Goal: Task Accomplishment & Management: Manage account settings

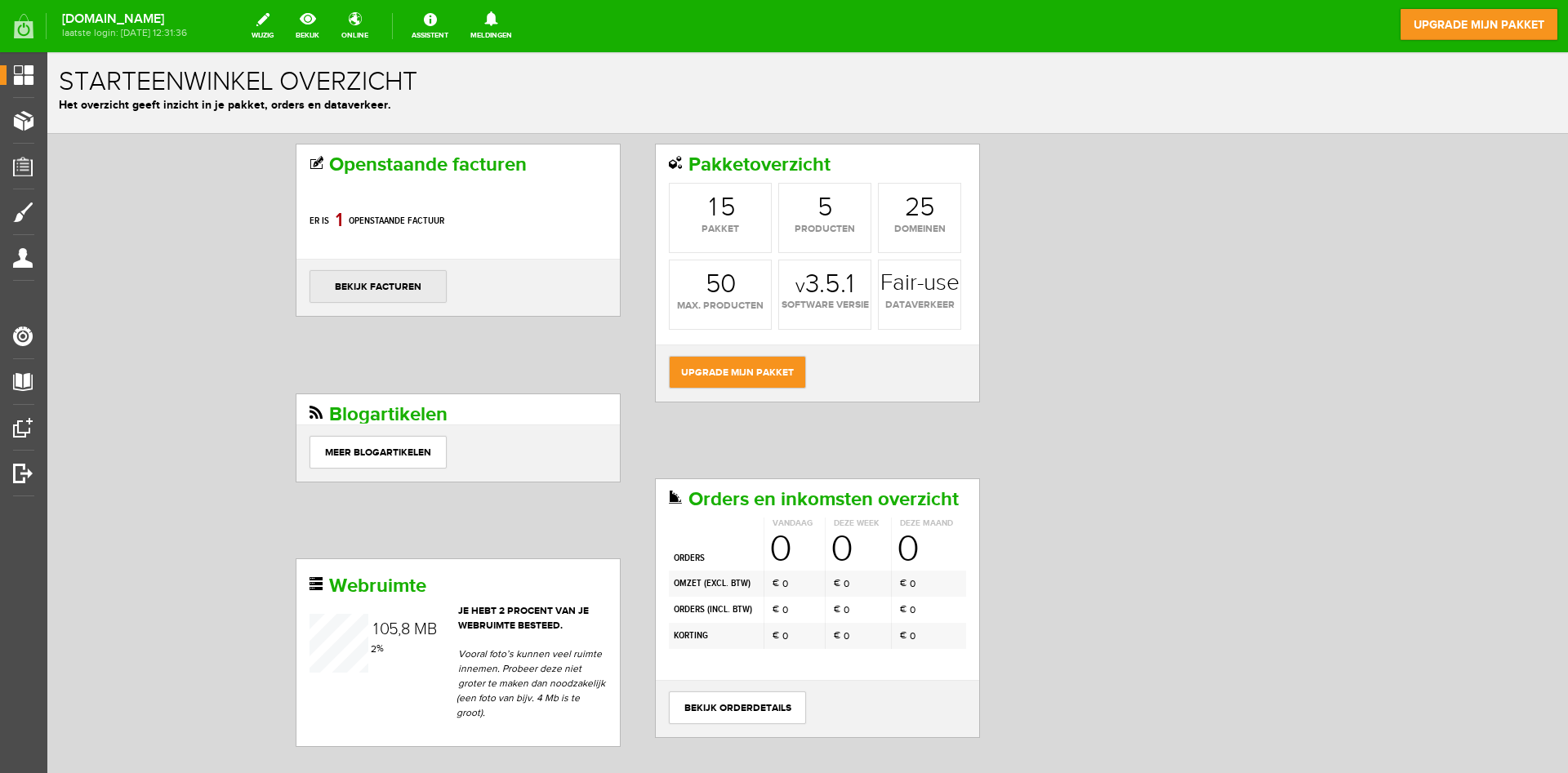
click at [375, 280] on link "bekijk facturen" at bounding box center [377, 286] width 137 height 32
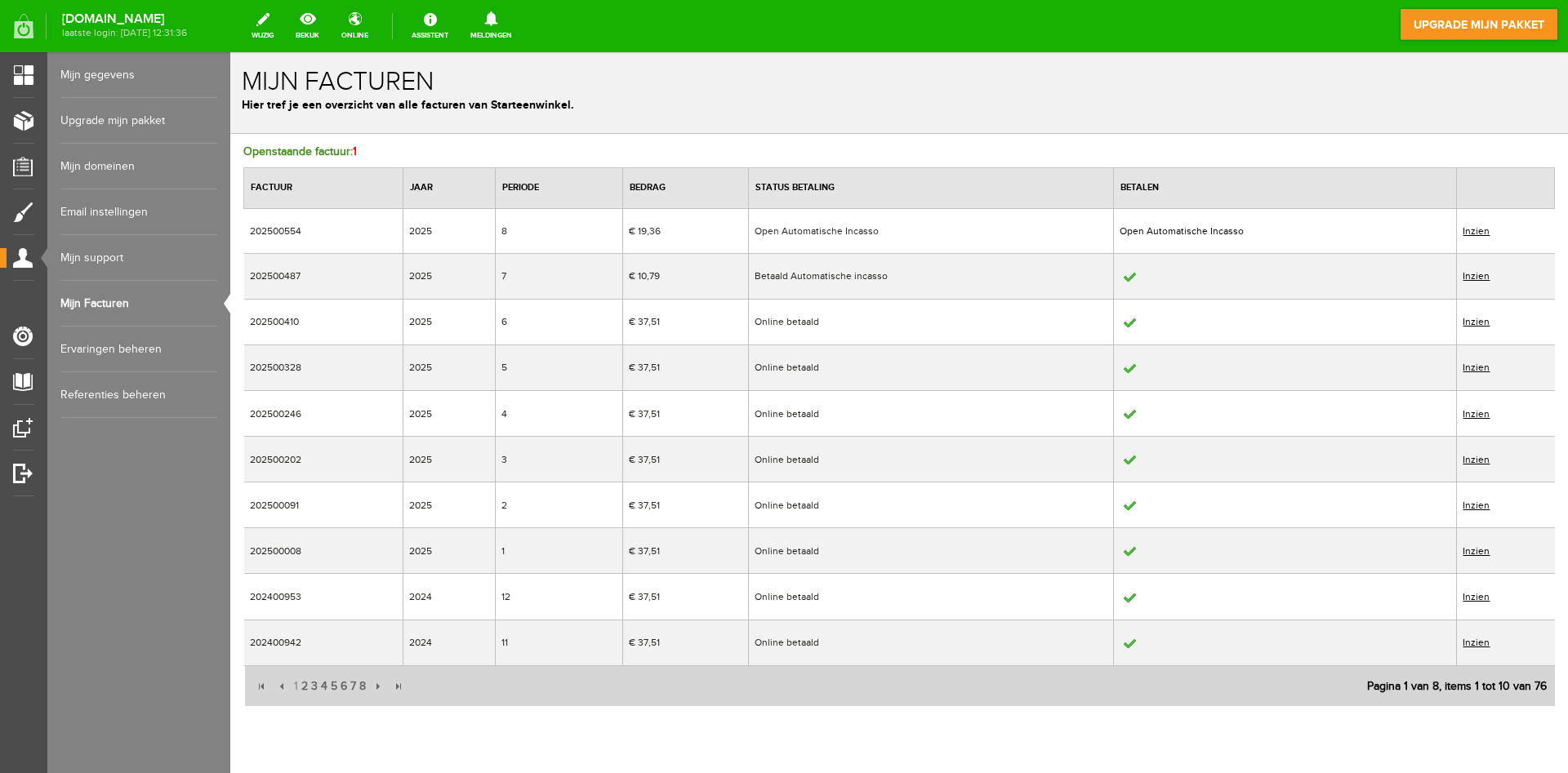
click at [1474, 227] on link "Inzien" at bounding box center [1476, 231] width 27 height 12
click at [1477, 231] on link "Inzien" at bounding box center [1476, 231] width 27 height 12
click at [1480, 230] on link "Inzien" at bounding box center [1476, 231] width 27 height 12
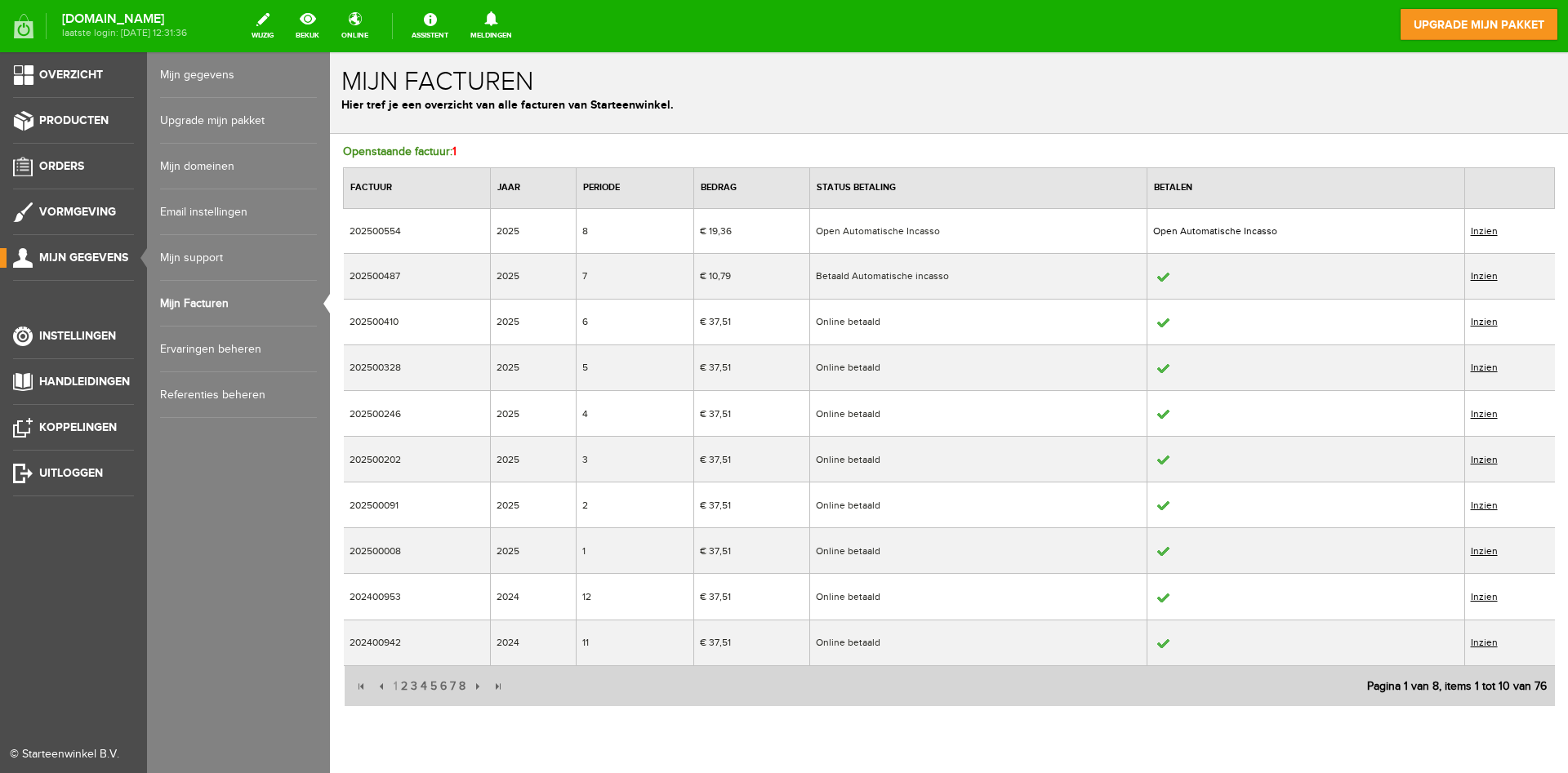
click at [84, 257] on span "Mijn gegevens" at bounding box center [83, 257] width 89 height 14
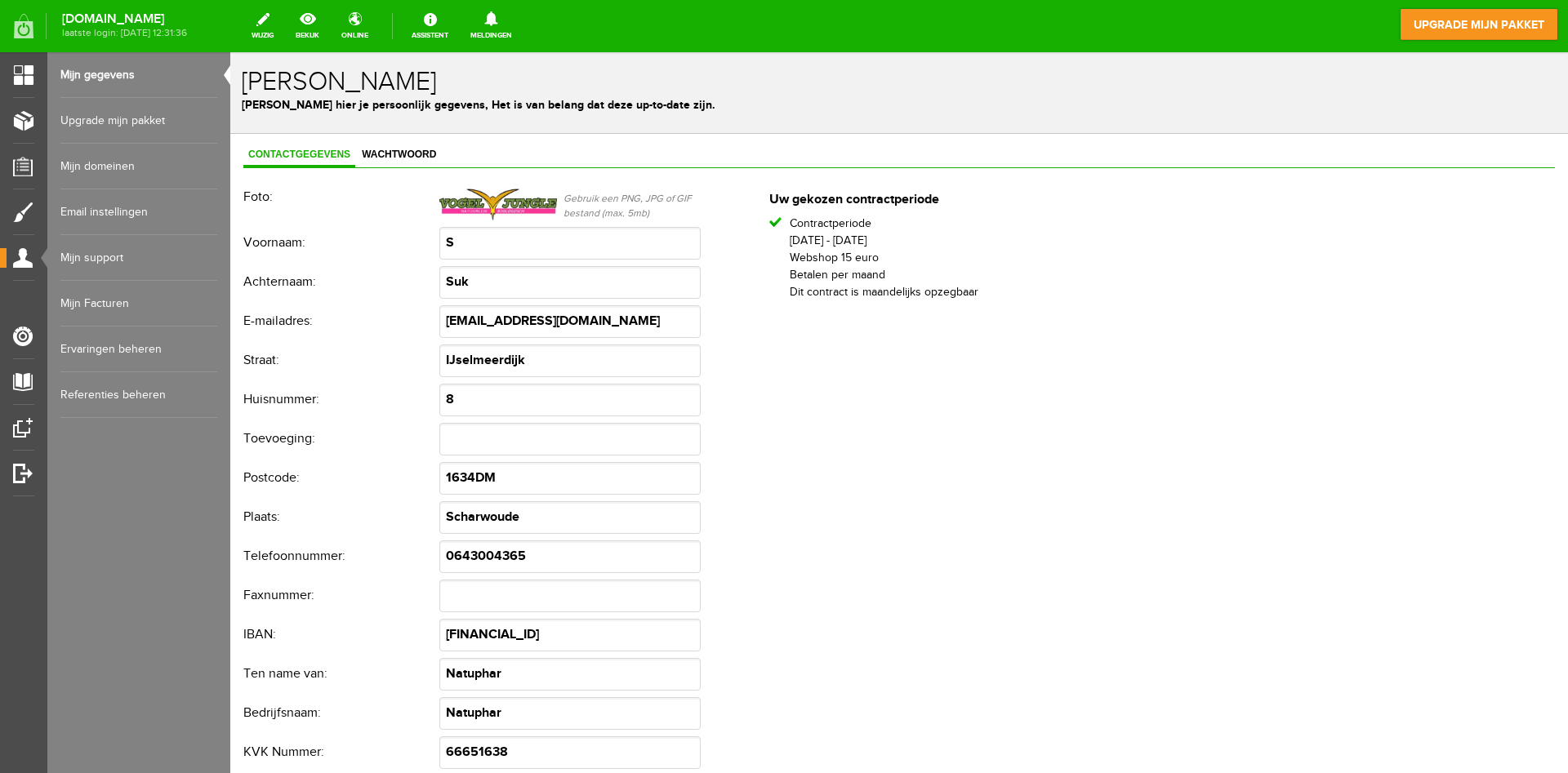
click at [90, 123] on link "Upgrade mijn pakket" at bounding box center [138, 120] width 157 height 46
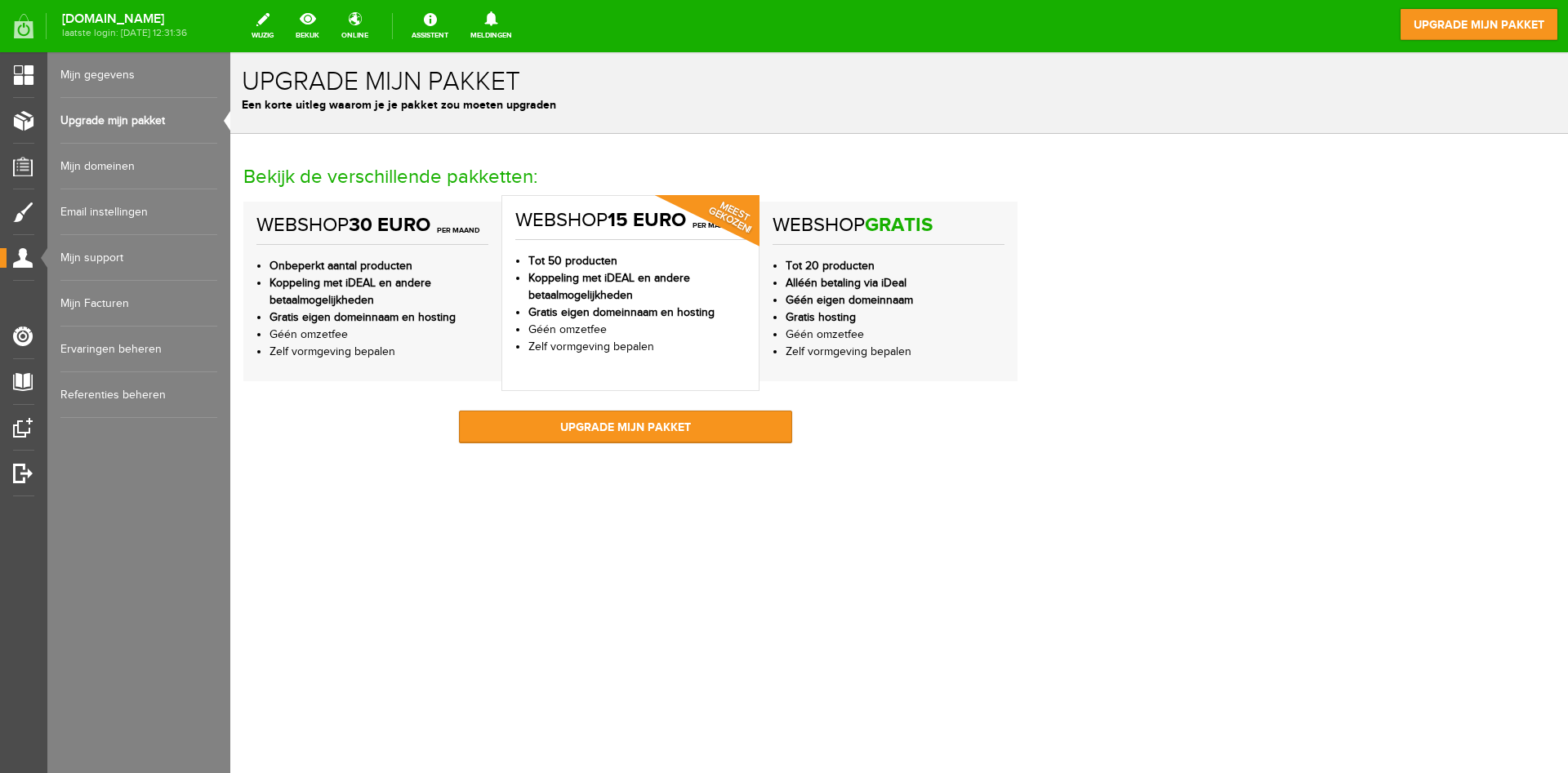
click at [889, 295] on li "Géén eigen domeinnaam" at bounding box center [895, 301] width 219 height 17
click at [822, 284] on strong "Alléén betaling via iDeal" at bounding box center [846, 284] width 121 height 13
click at [839, 304] on strong "Géén eigen domeinnaam" at bounding box center [849, 300] width 128 height 13
click at [903, 221] on strong "Gratis" at bounding box center [899, 225] width 68 height 24
click at [633, 429] on link "upgrade mijn pakket" at bounding box center [625, 426] width 333 height 32
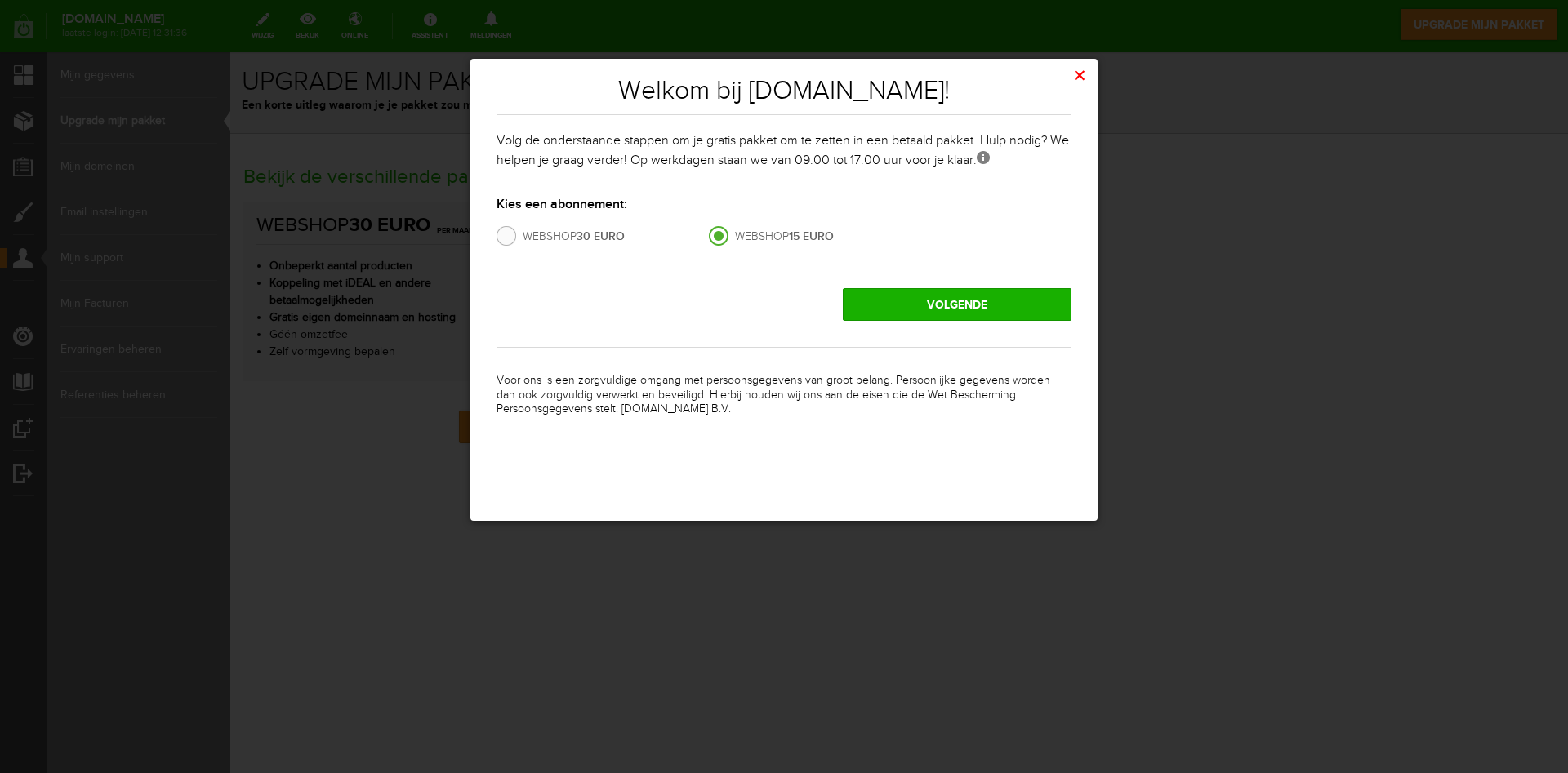
click at [1080, 67] on button "×" at bounding box center [1079, 76] width 36 height 36
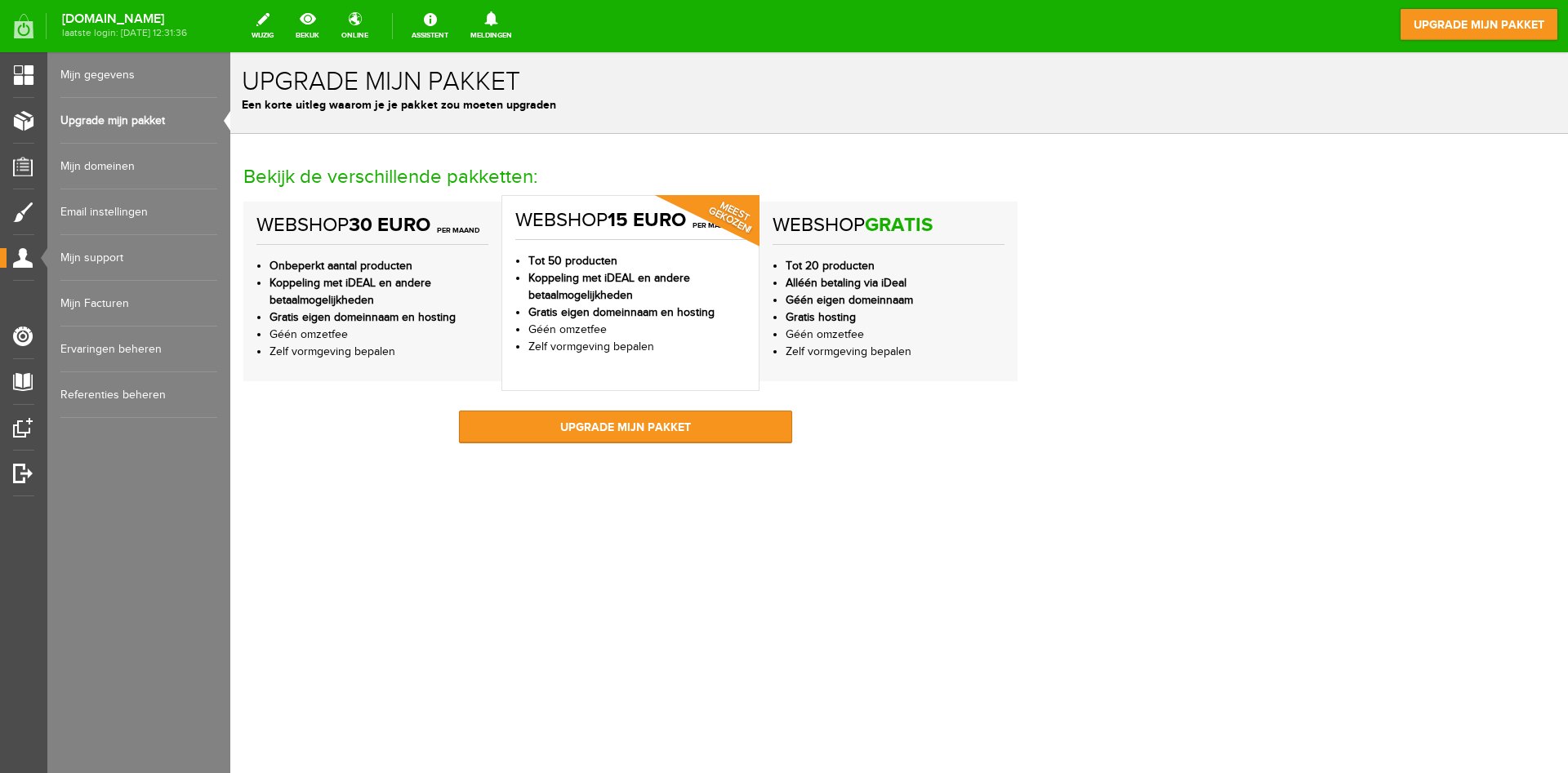
click at [1240, 322] on div "Bekijk de verschillende pakketten: webshop 30 euro per maand Onbeperkt aantal p…" at bounding box center [898, 313] width 1311 height 293
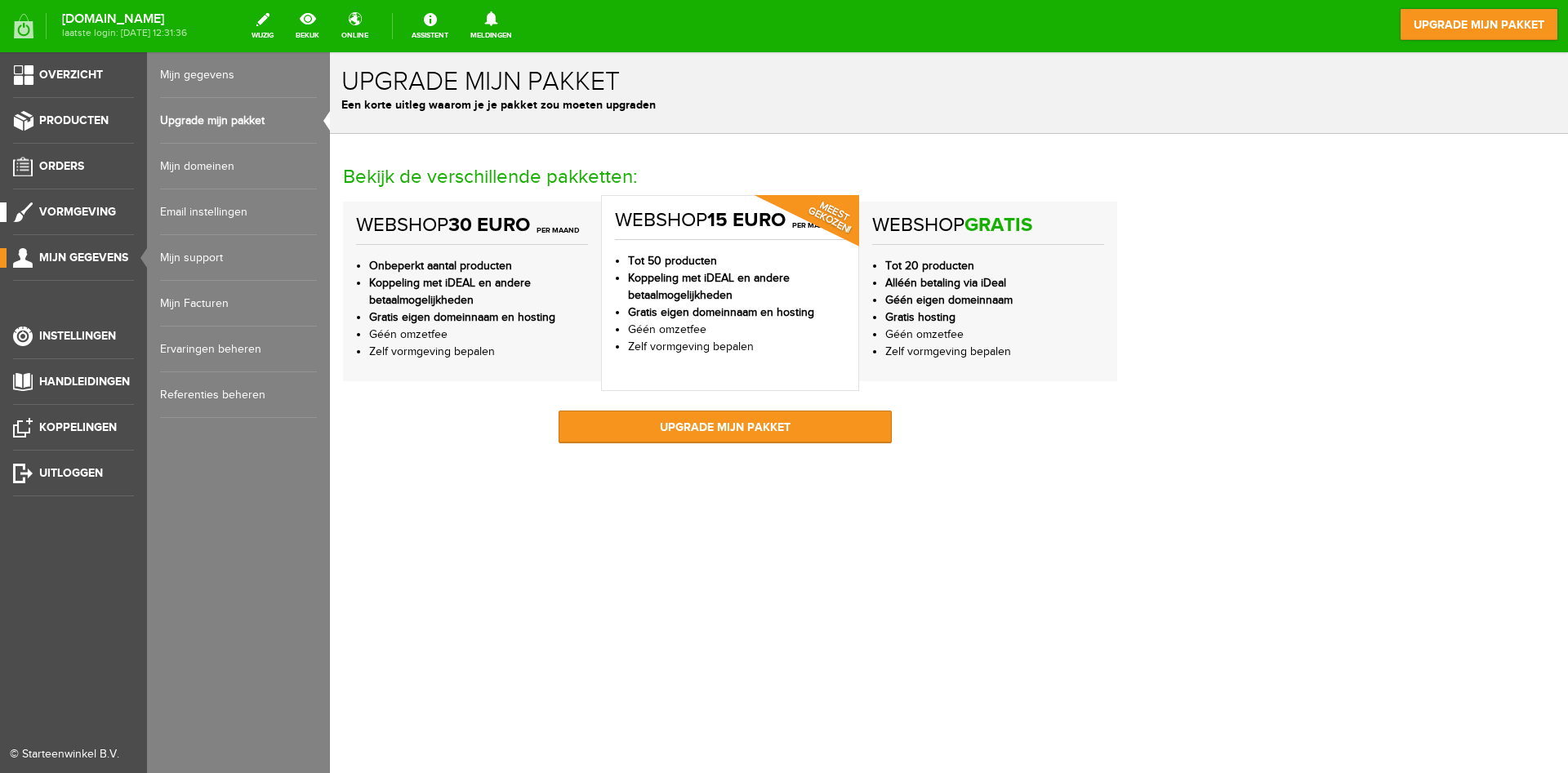
click at [69, 207] on span "Vormgeving" at bounding box center [77, 211] width 77 height 14
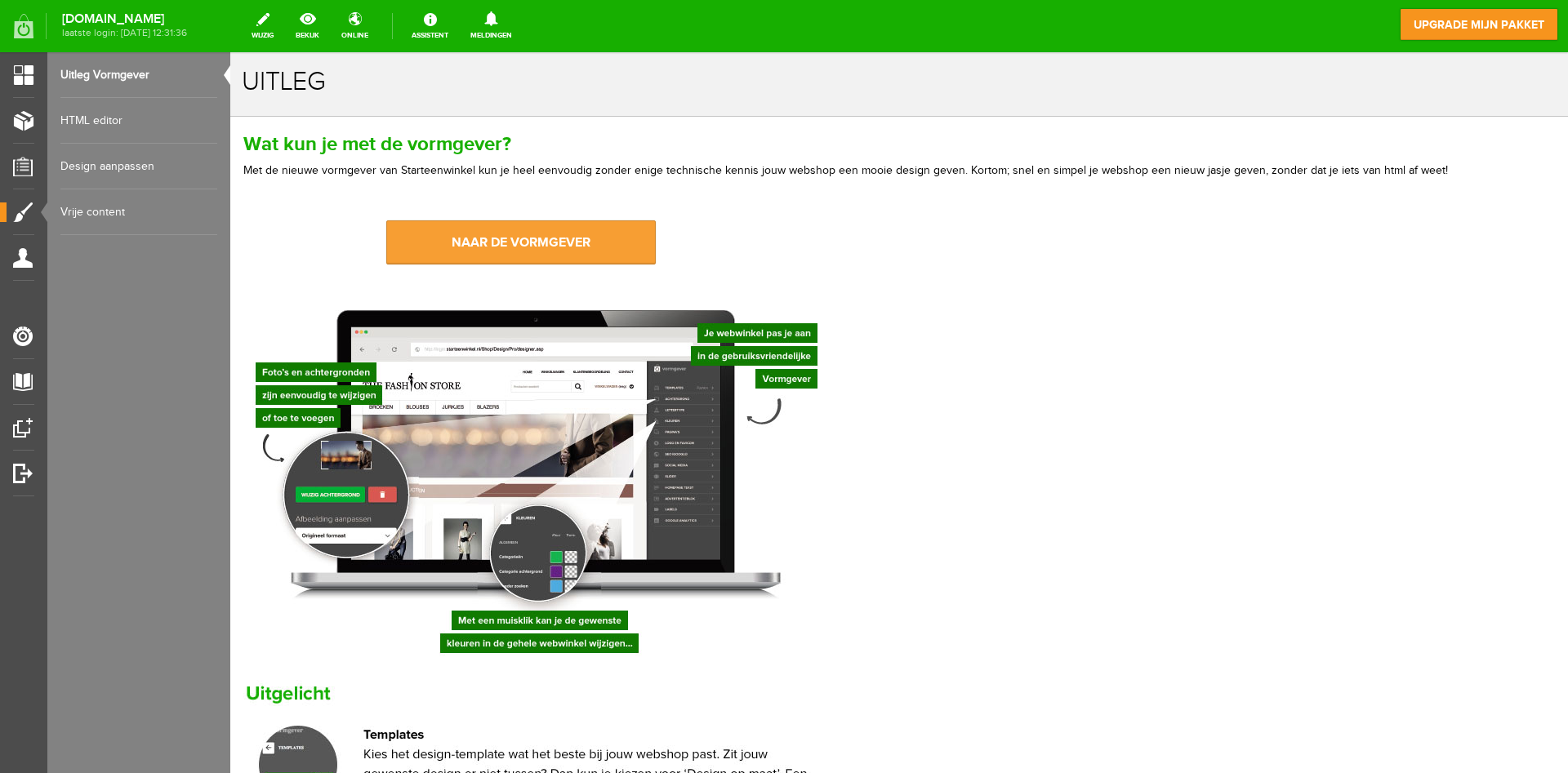
click at [526, 241] on link "naar de vormgever" at bounding box center [521, 242] width 269 height 44
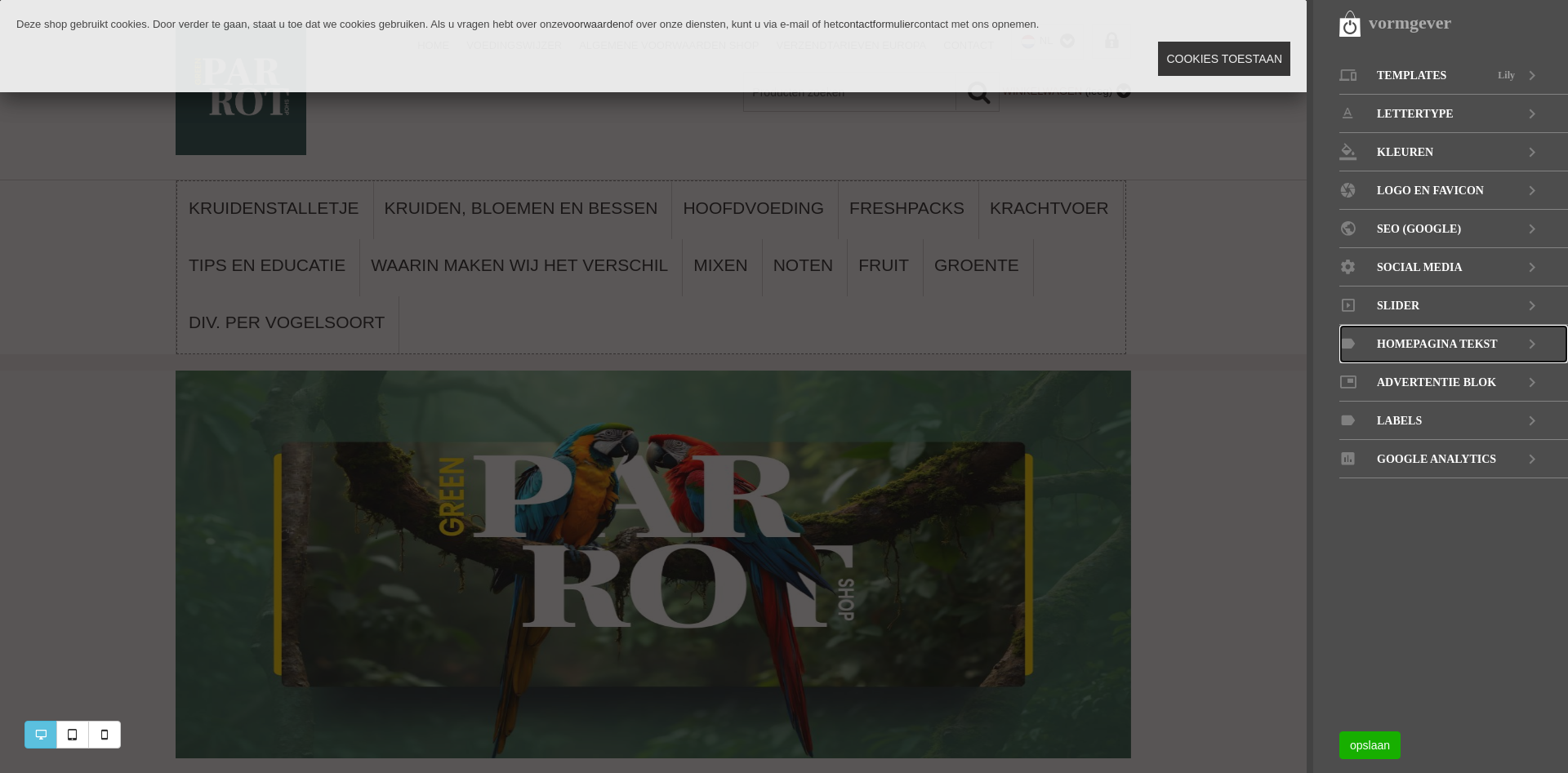
click at [1414, 342] on span "Homepagina tekst" at bounding box center [1437, 344] width 121 height 38
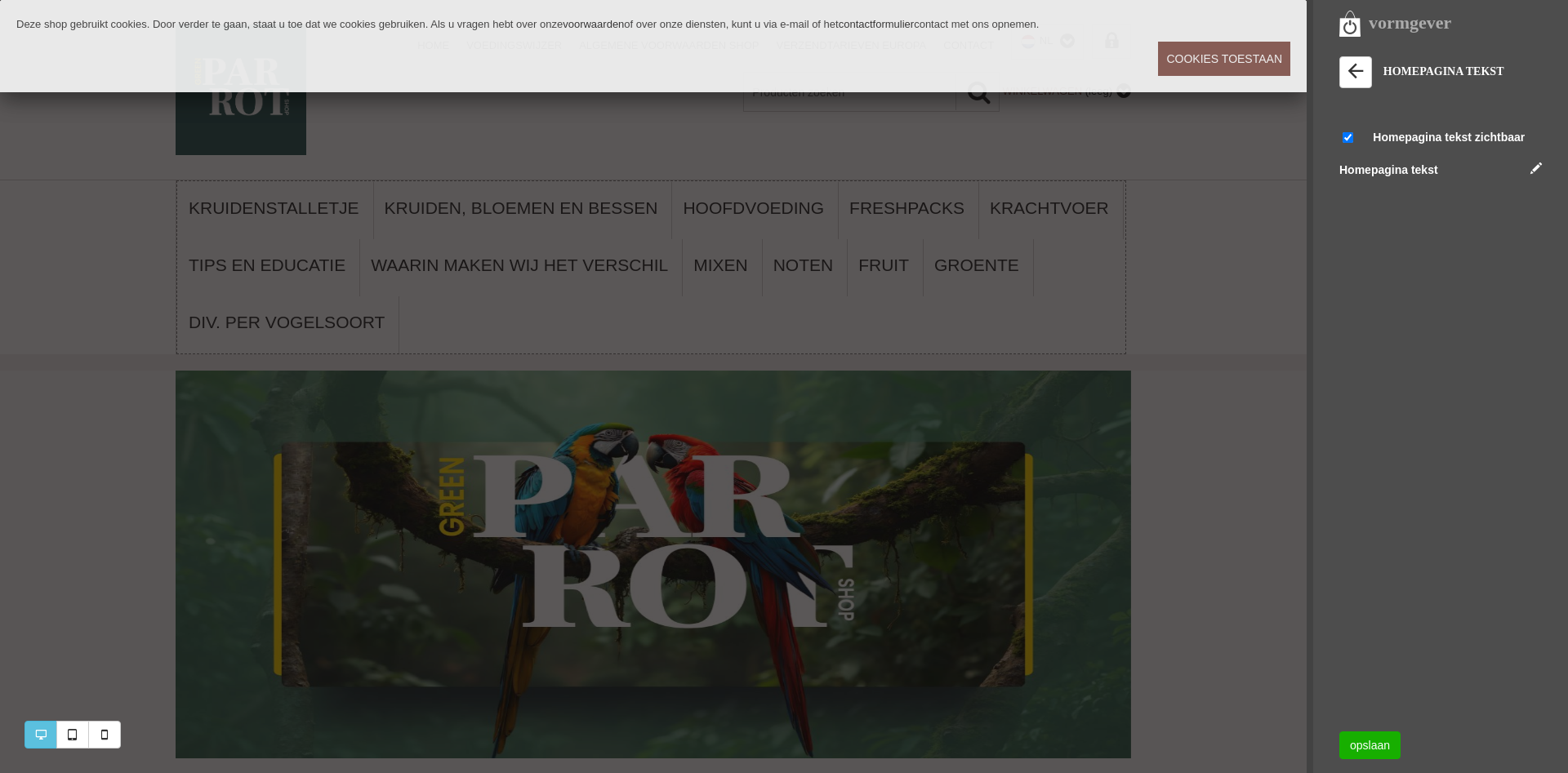
click at [1226, 56] on link "Cookies toestaan" at bounding box center [1224, 58] width 133 height 34
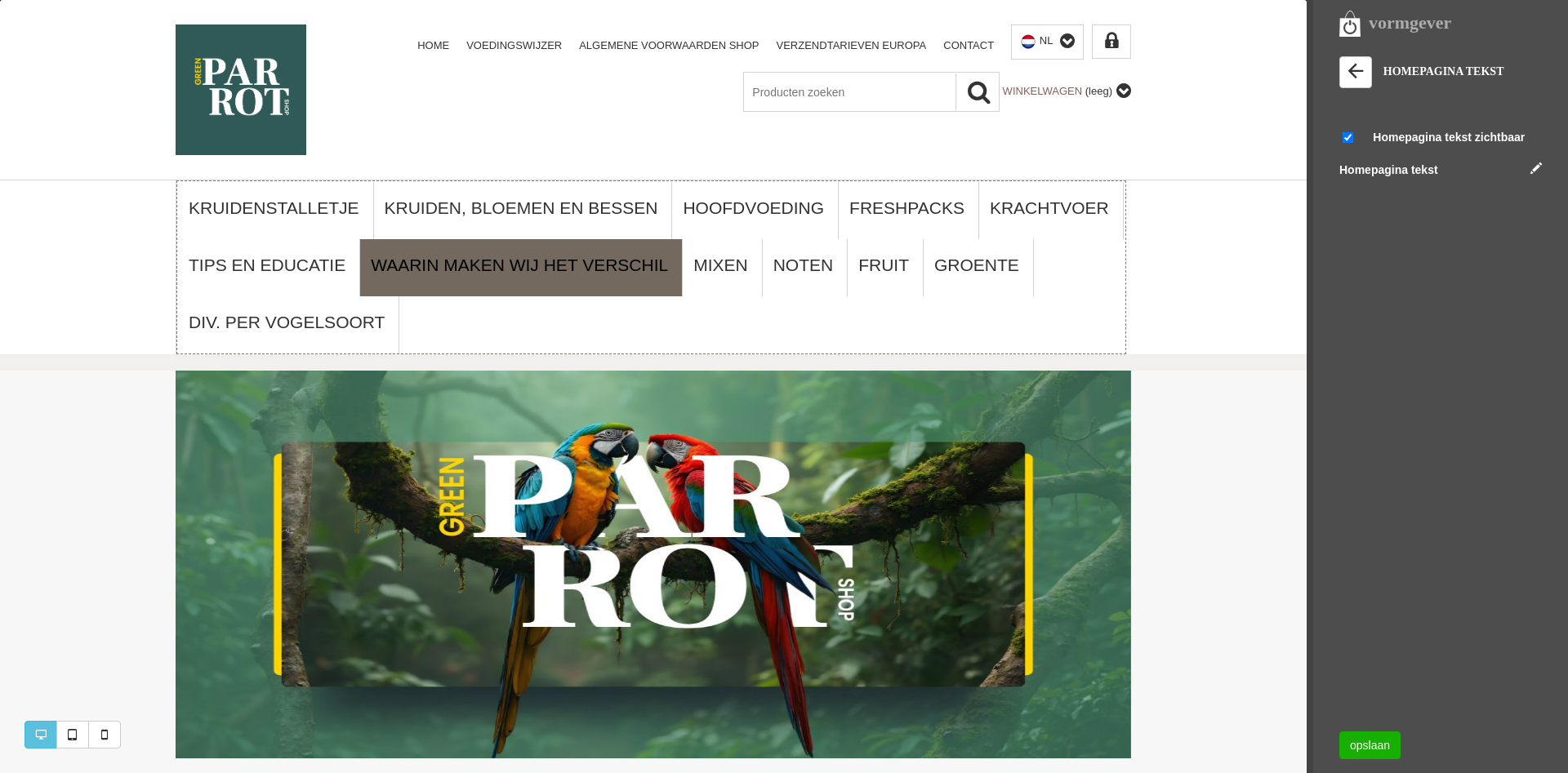
click at [471, 268] on link "Waarin maken wij het verschil" at bounding box center [521, 268] width 323 height 57
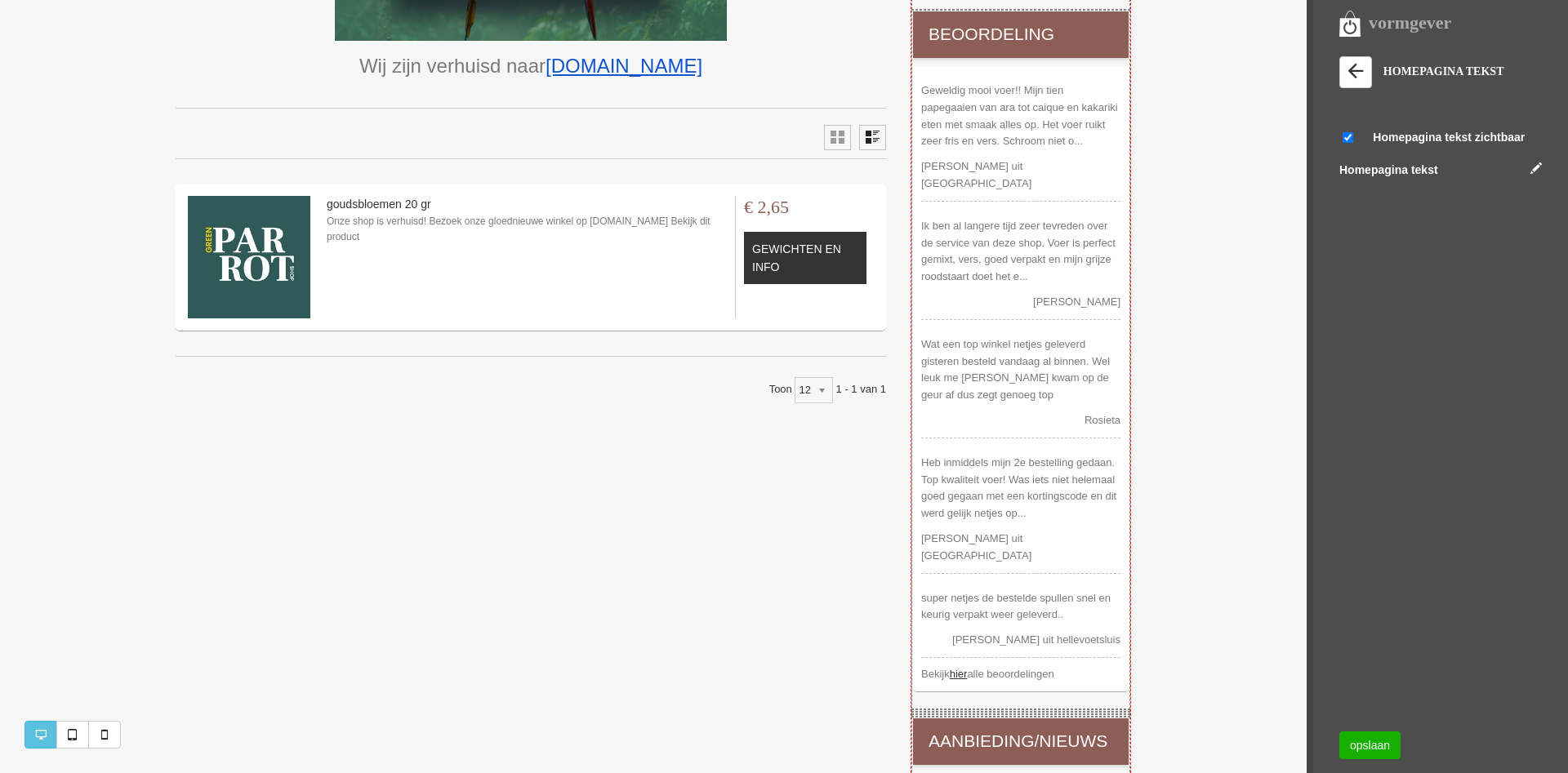
scroll to position [784, 0]
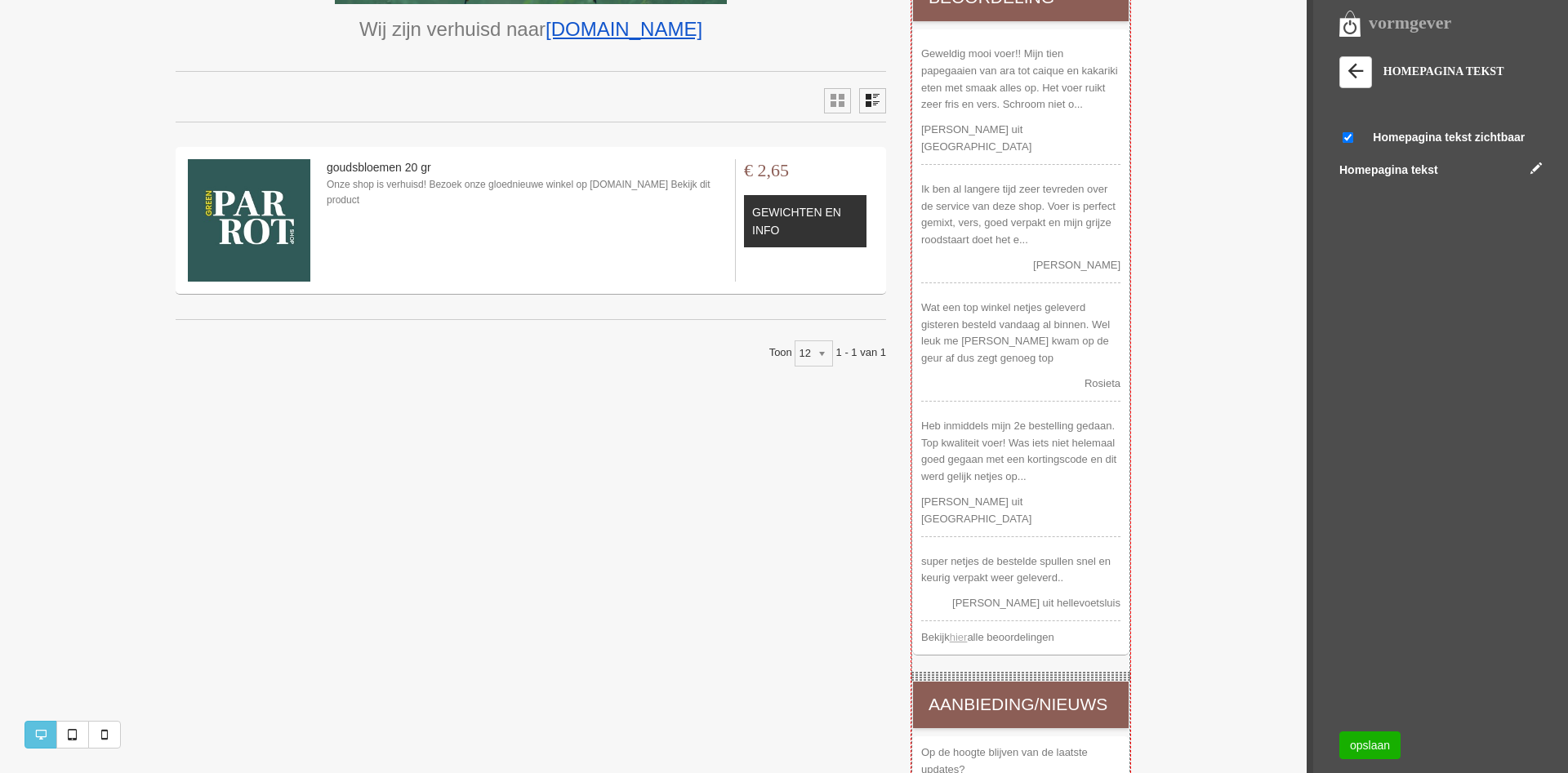
click at [964, 631] on link "hier" at bounding box center [959, 637] width 18 height 12
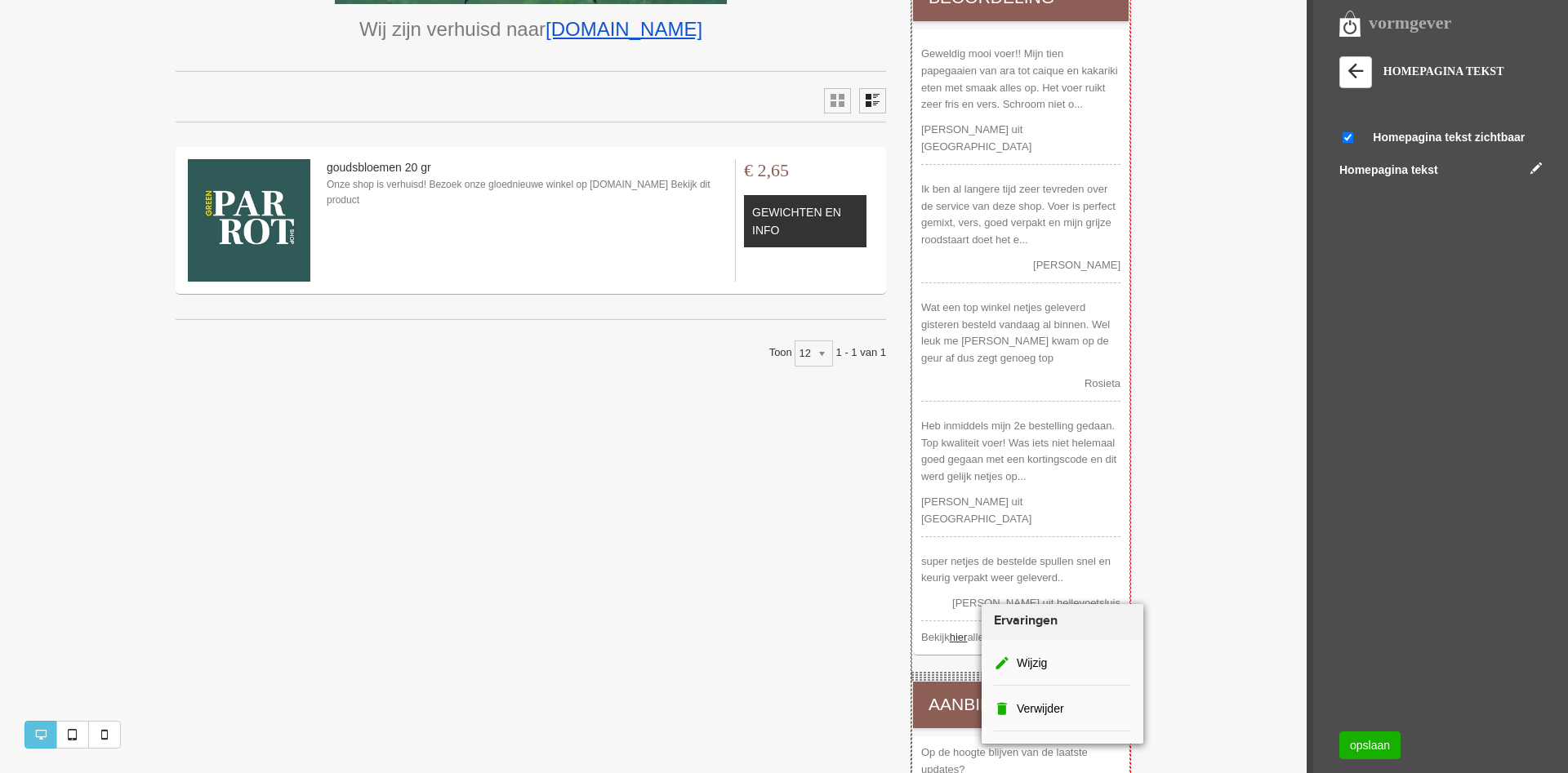
click at [1029, 628] on div "Ervaringen" at bounding box center [1062, 622] width 162 height 36
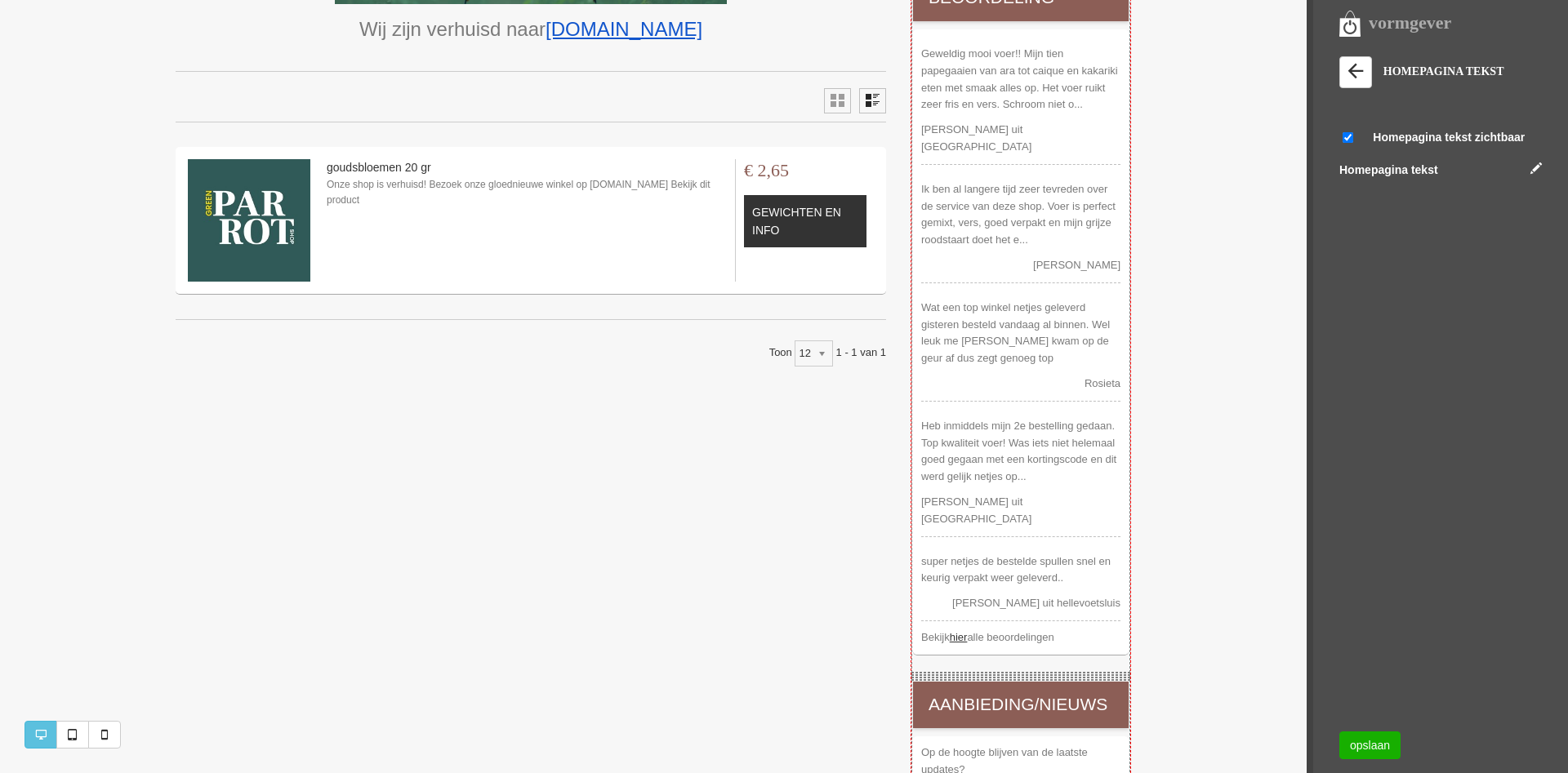
click at [1250, 358] on div "> Waarin maken wij het verschil Waarin maken wij het verschil Wij zijn verhuisd…" at bounding box center [653, 258] width 1306 height 1342
click at [964, 631] on link "hier" at bounding box center [959, 637] width 18 height 12
click at [1228, 479] on div "> Waarin maken wij het verschil Waarin maken wij het verschil Wij zijn verhuisd…" at bounding box center [653, 258] width 1306 height 1342
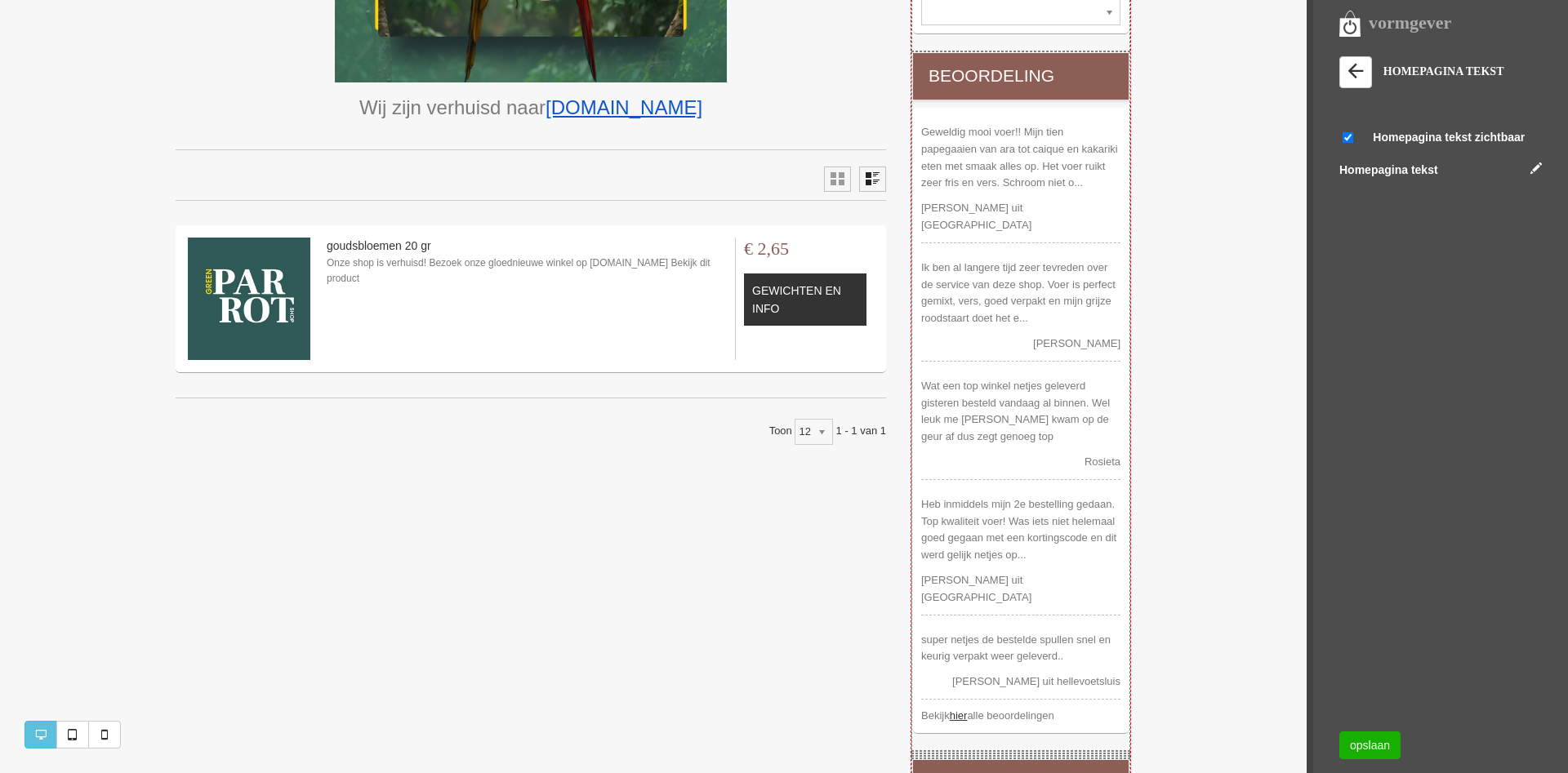
scroll to position [314, 0]
